Goal: Transaction & Acquisition: Register for event/course

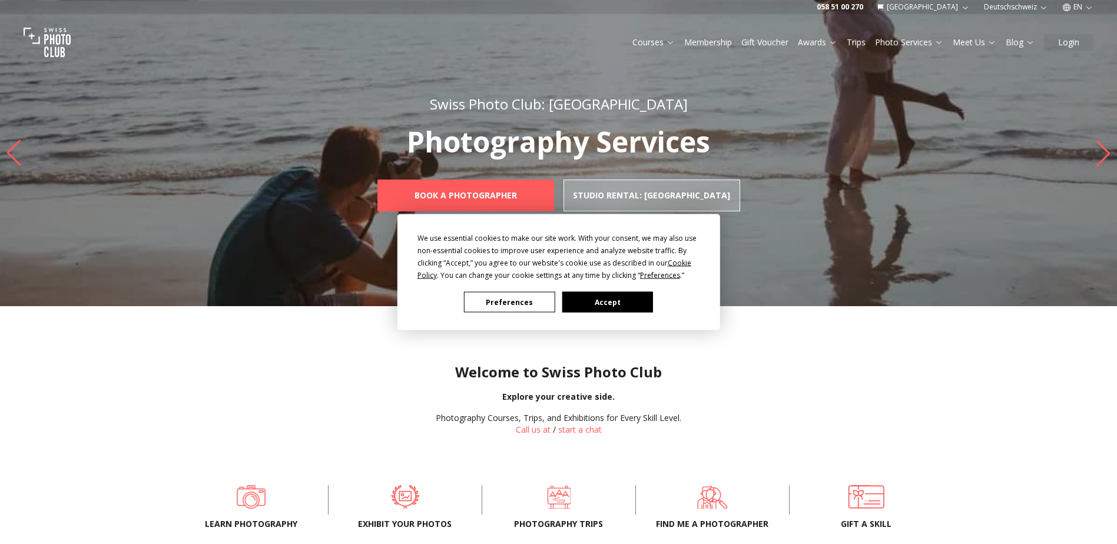
click at [602, 306] on button "Accept" at bounding box center [607, 302] width 91 height 21
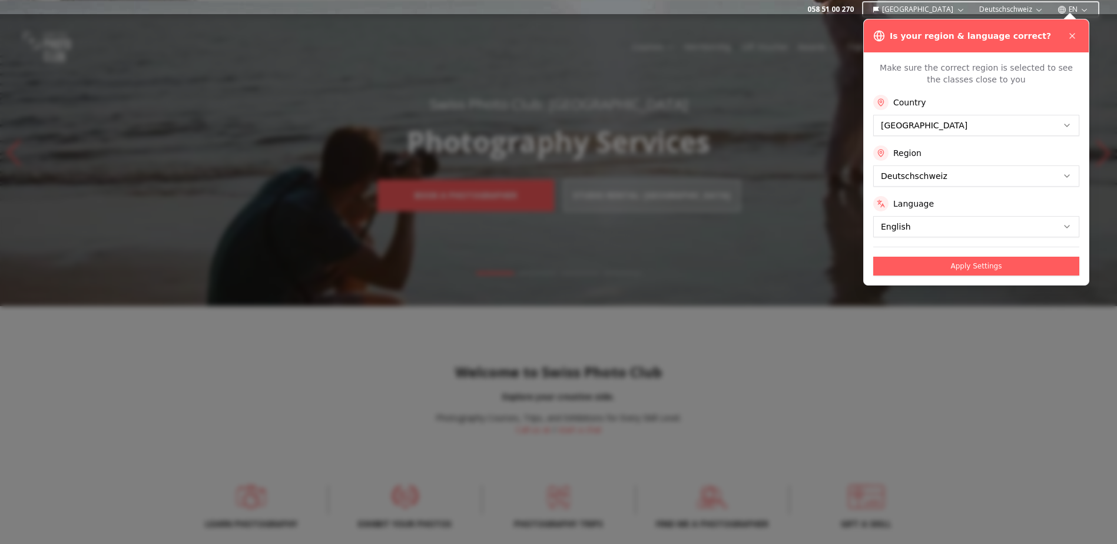
drag, startPoint x: 1073, startPoint y: 37, endPoint x: 1055, endPoint y: 36, distance: 18.3
click at [1073, 37] on icon at bounding box center [1072, 35] width 9 height 9
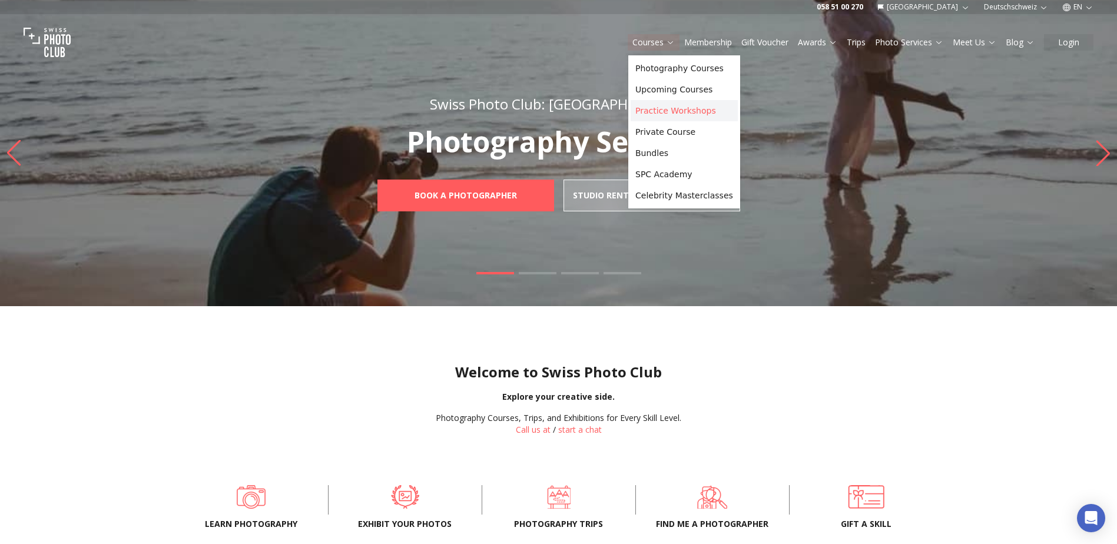
click at [663, 107] on link "Practice Workshops" at bounding box center [684, 110] width 107 height 21
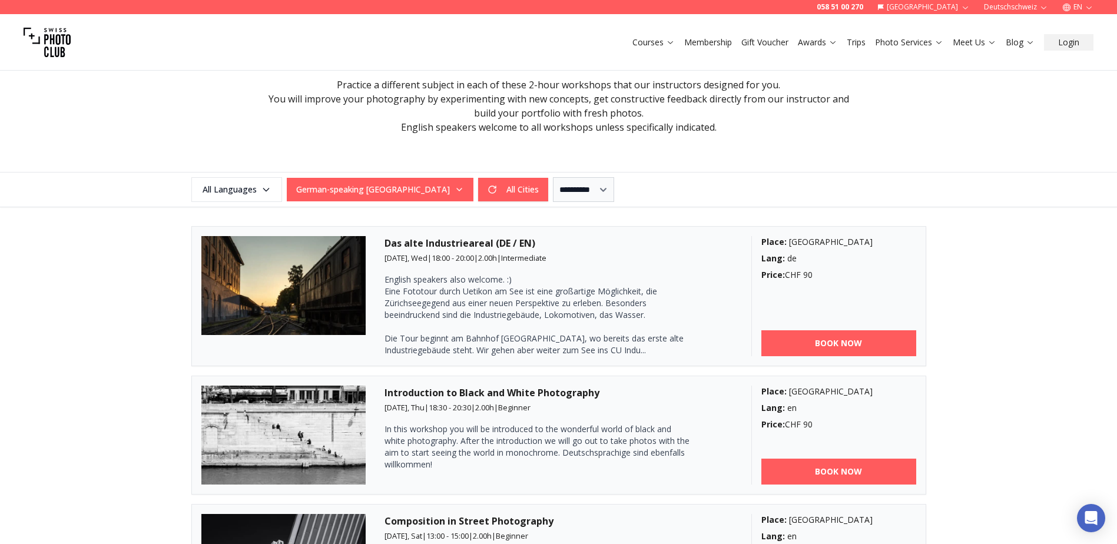
scroll to position [236, 0]
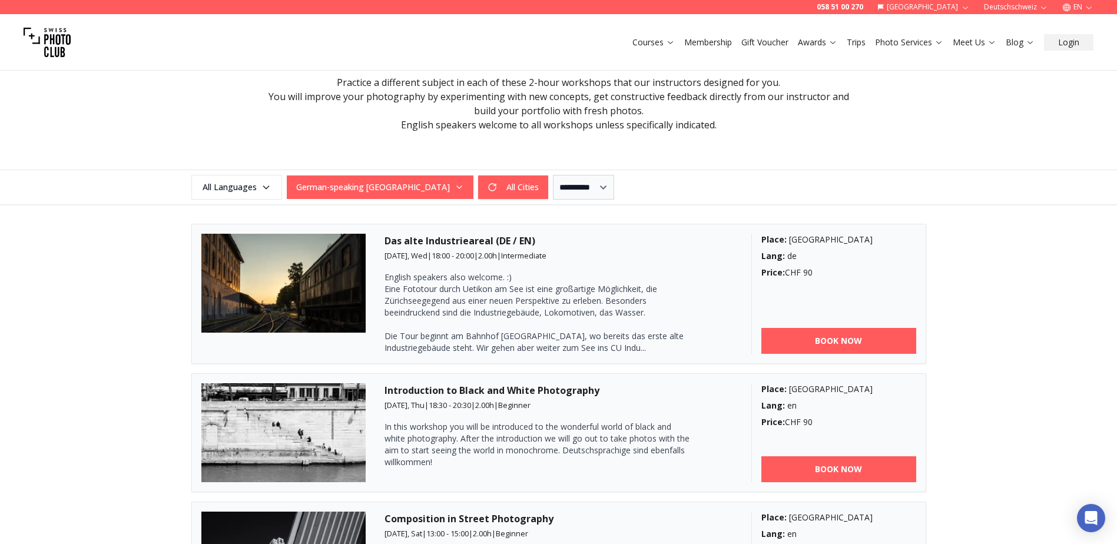
click at [411, 194] on button "German-speaking [GEOGRAPHIC_DATA]" at bounding box center [380, 187] width 187 height 24
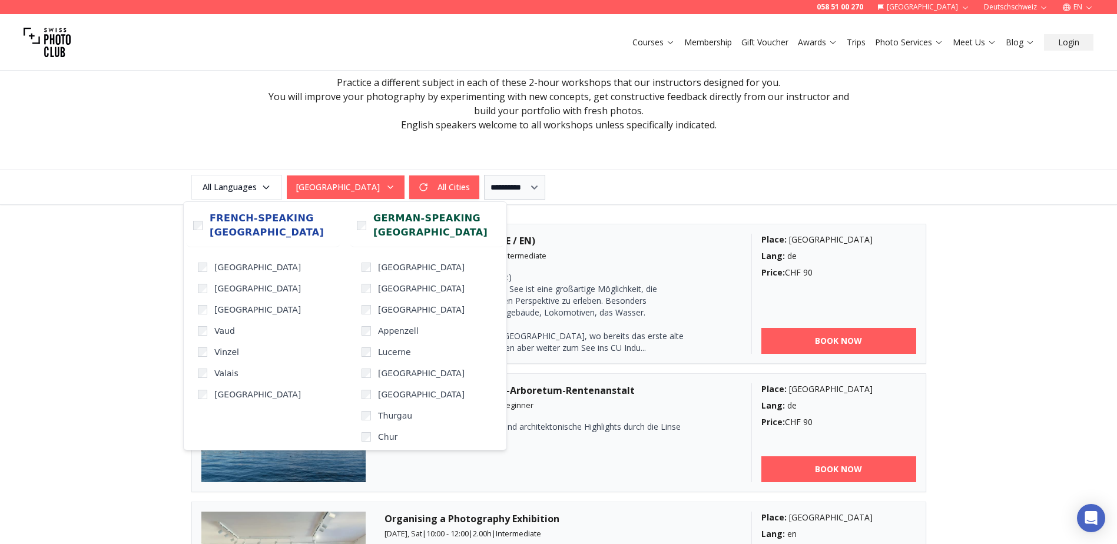
click at [677, 173] on div "**********" at bounding box center [558, 187] width 1117 height 35
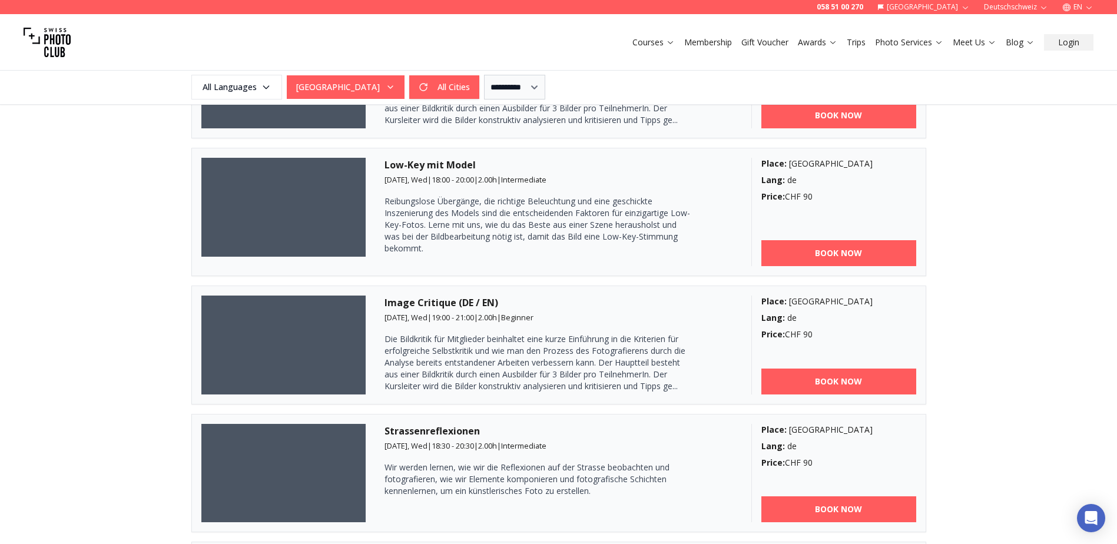
scroll to position [1354, 0]
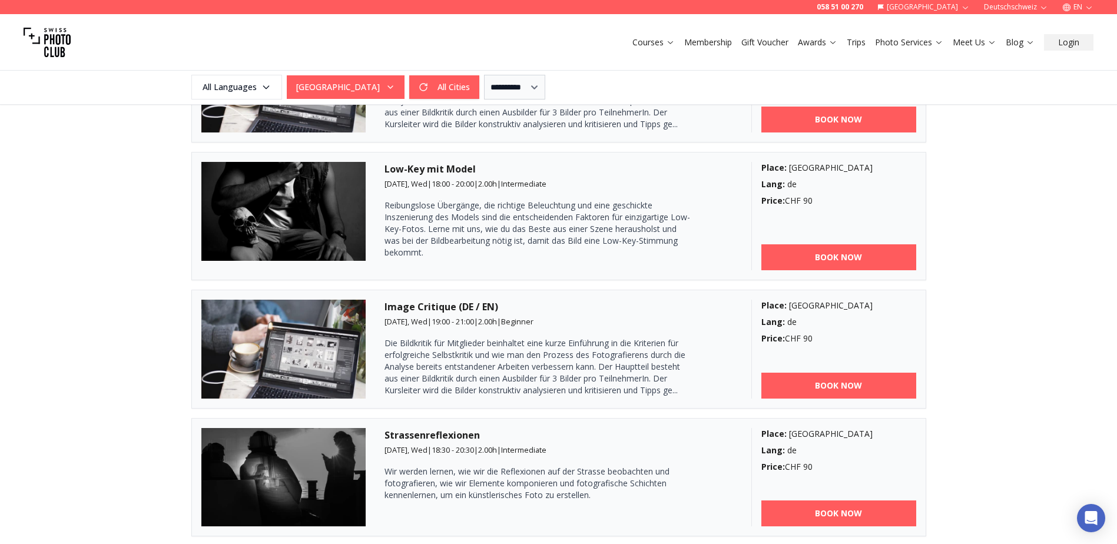
click at [490, 220] on p "Reibungslose Übergänge, die richtige Beleuchtung und eine geschickte Inszenieru…" at bounding box center [538, 229] width 306 height 59
click at [847, 265] on link "BOOK NOW" at bounding box center [838, 257] width 155 height 26
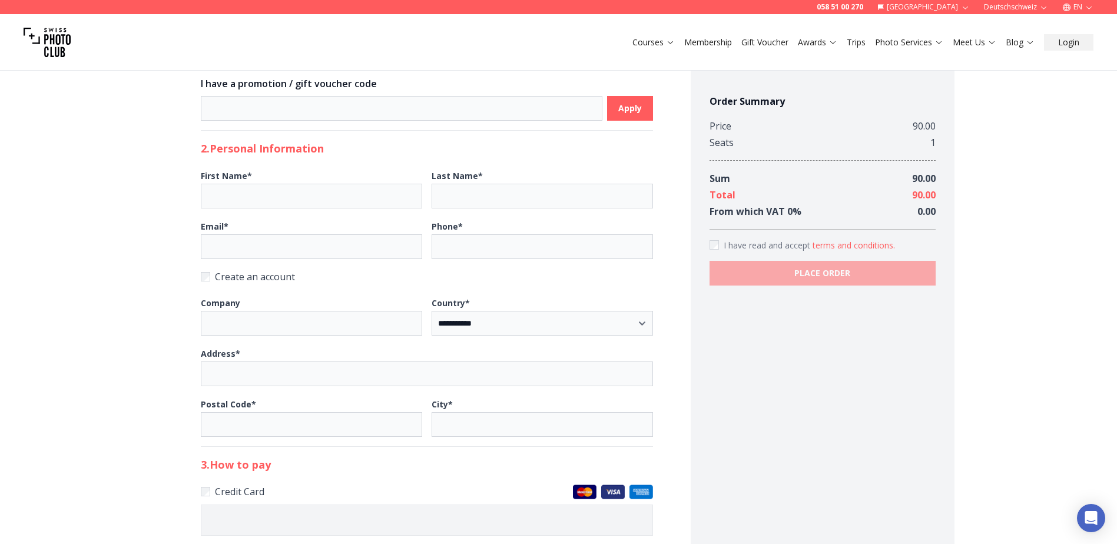
scroll to position [1060, 0]
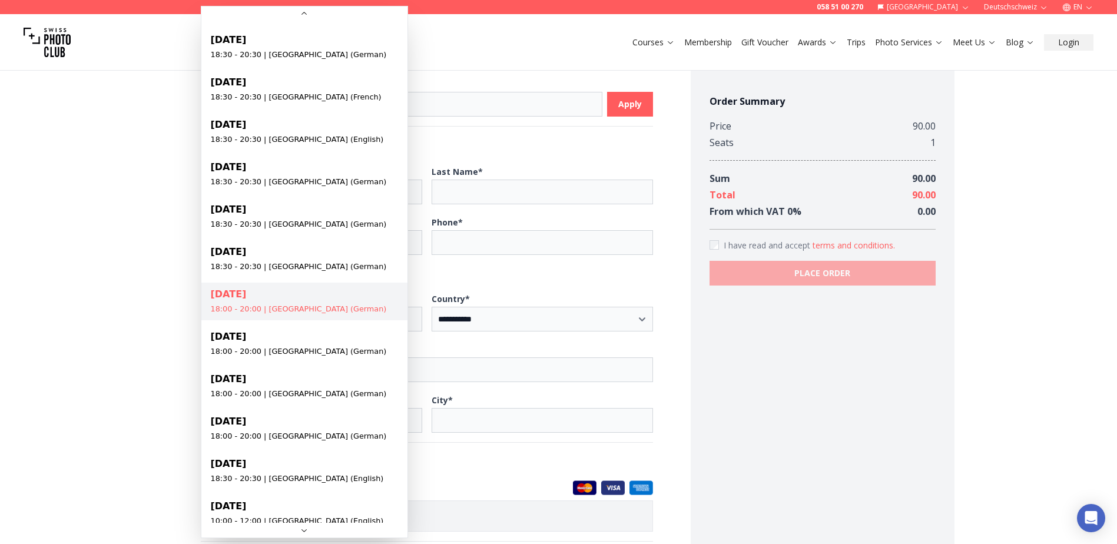
scroll to position [850, 0]
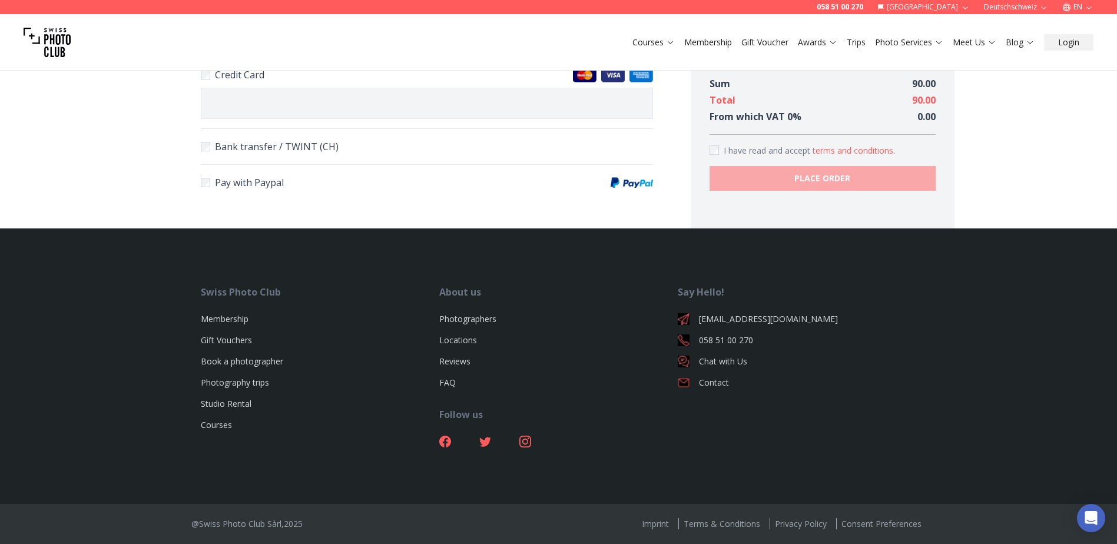
scroll to position [1237, 0]
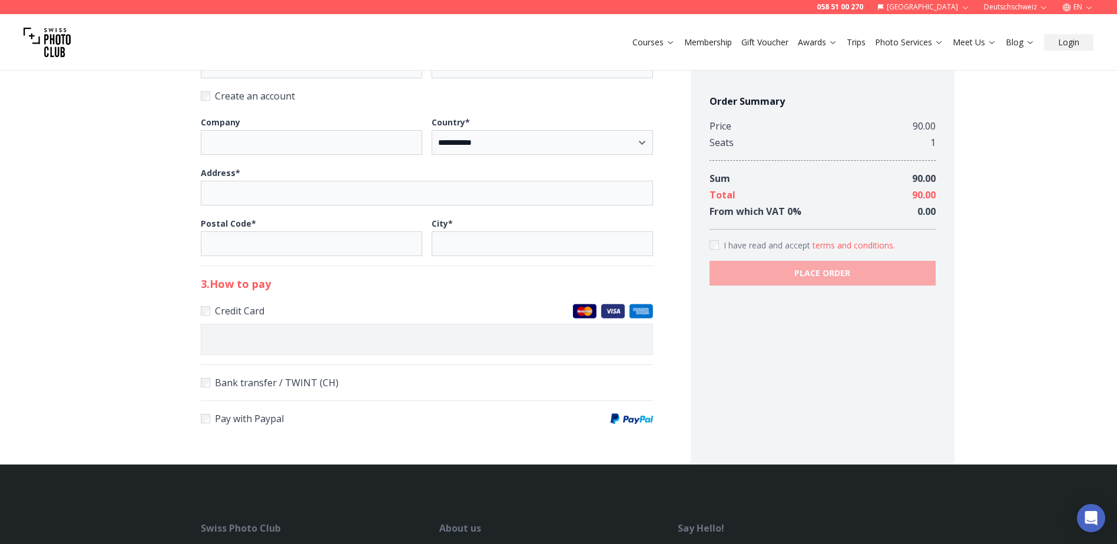
click at [64, 41] on img at bounding box center [47, 42] width 47 height 47
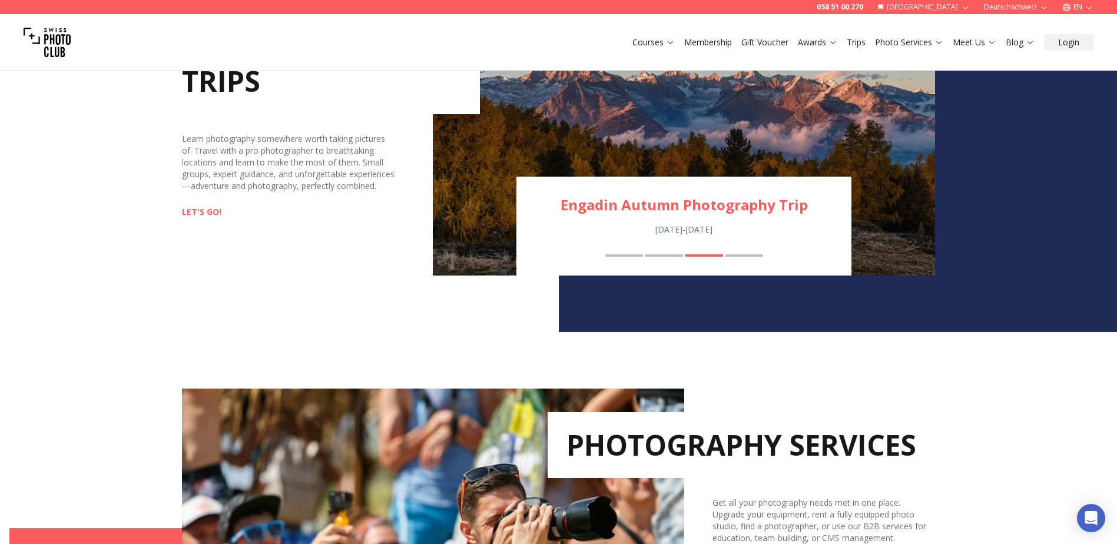
scroll to position [1178, 0]
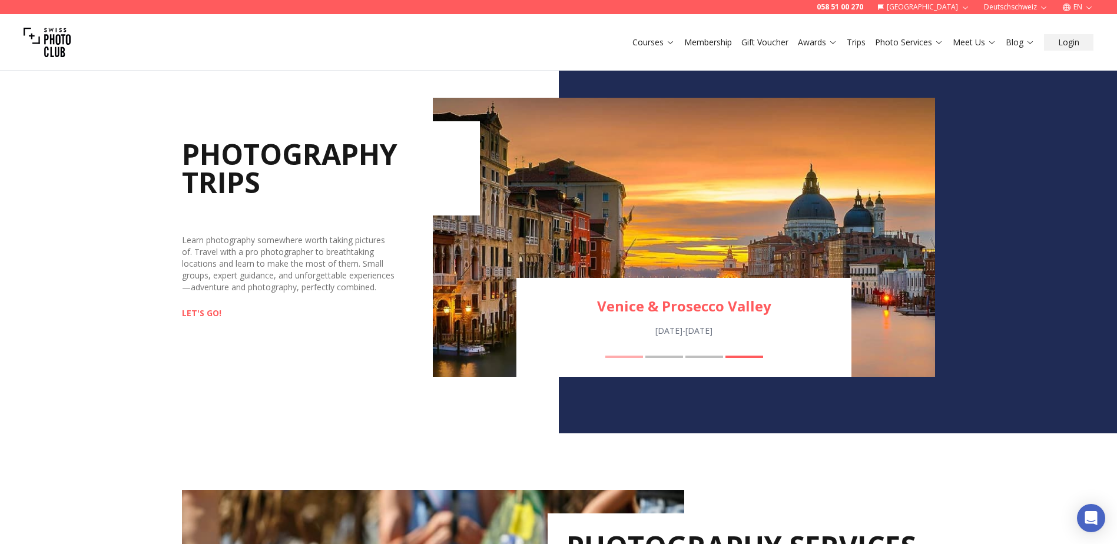
click at [620, 357] on button "Zermatt Photography Trip" at bounding box center [624, 357] width 38 height 2
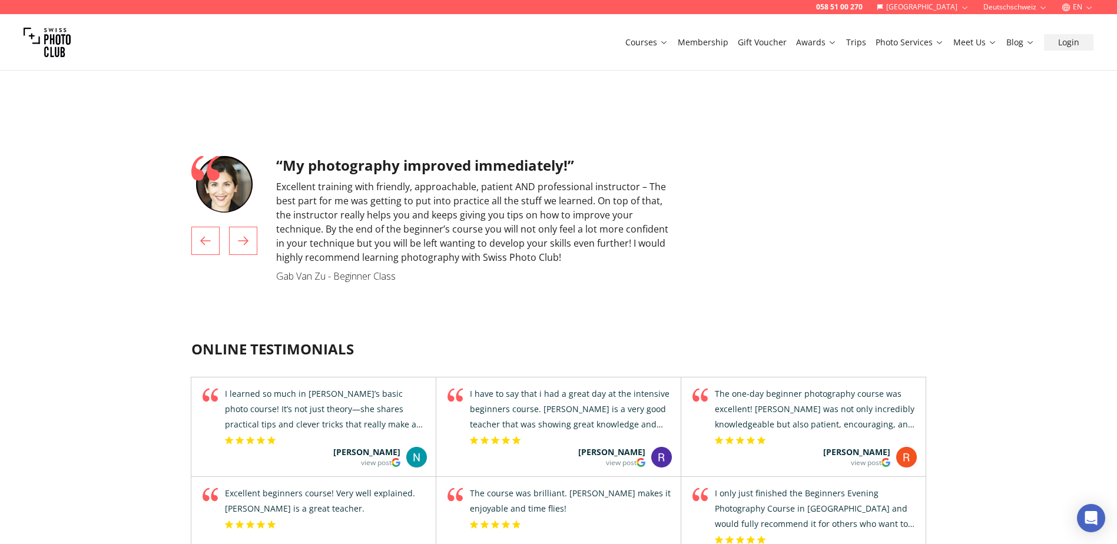
scroll to position [3710, 0]
